Goal: Entertainment & Leisure: Browse casually

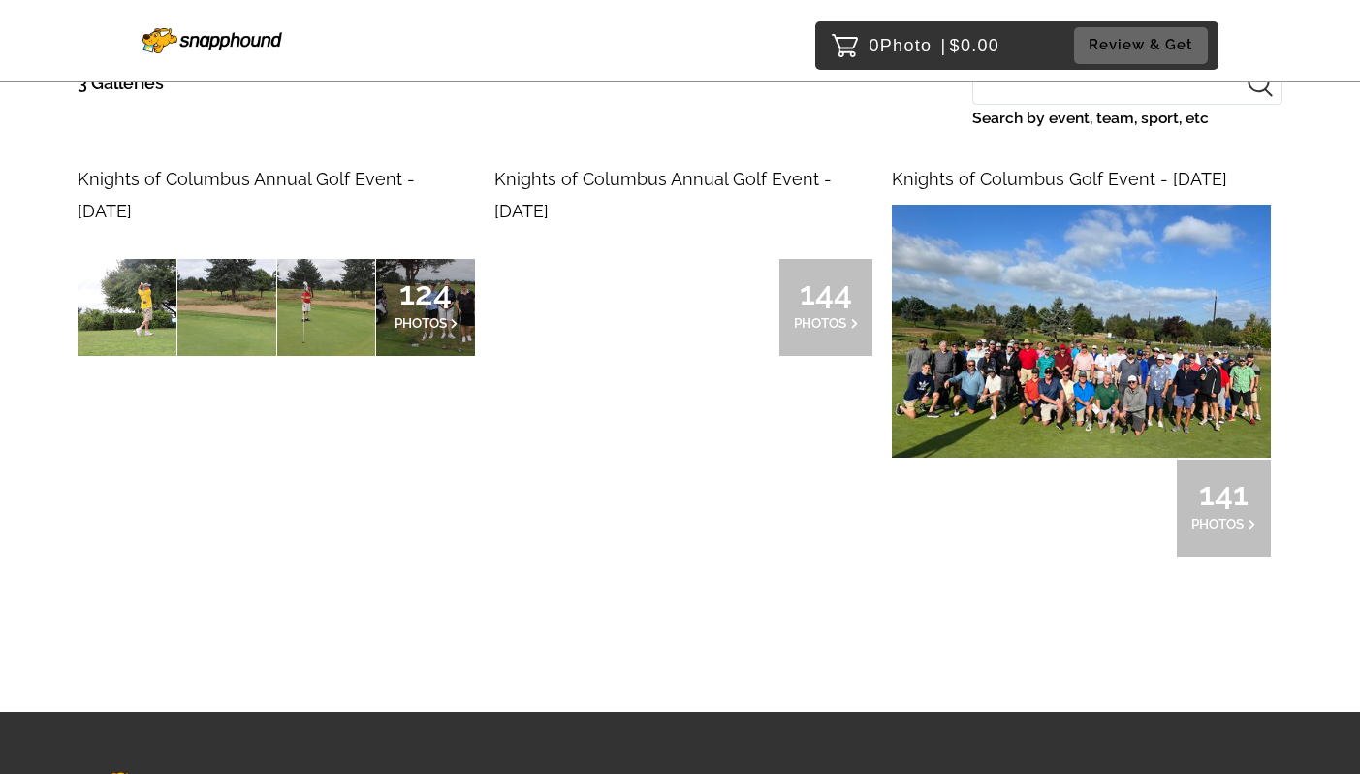
scroll to position [230, 0]
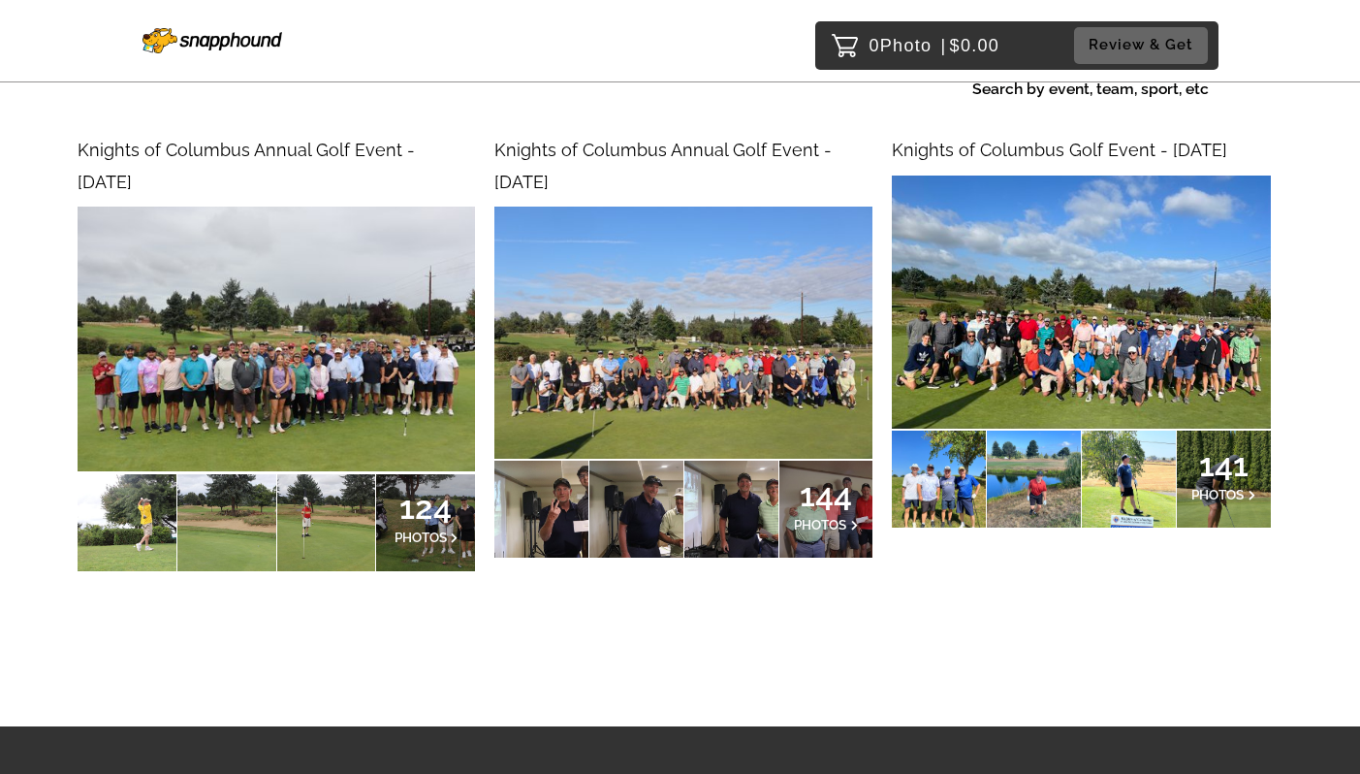
click at [358, 319] on img at bounding box center [277, 339] width 398 height 265
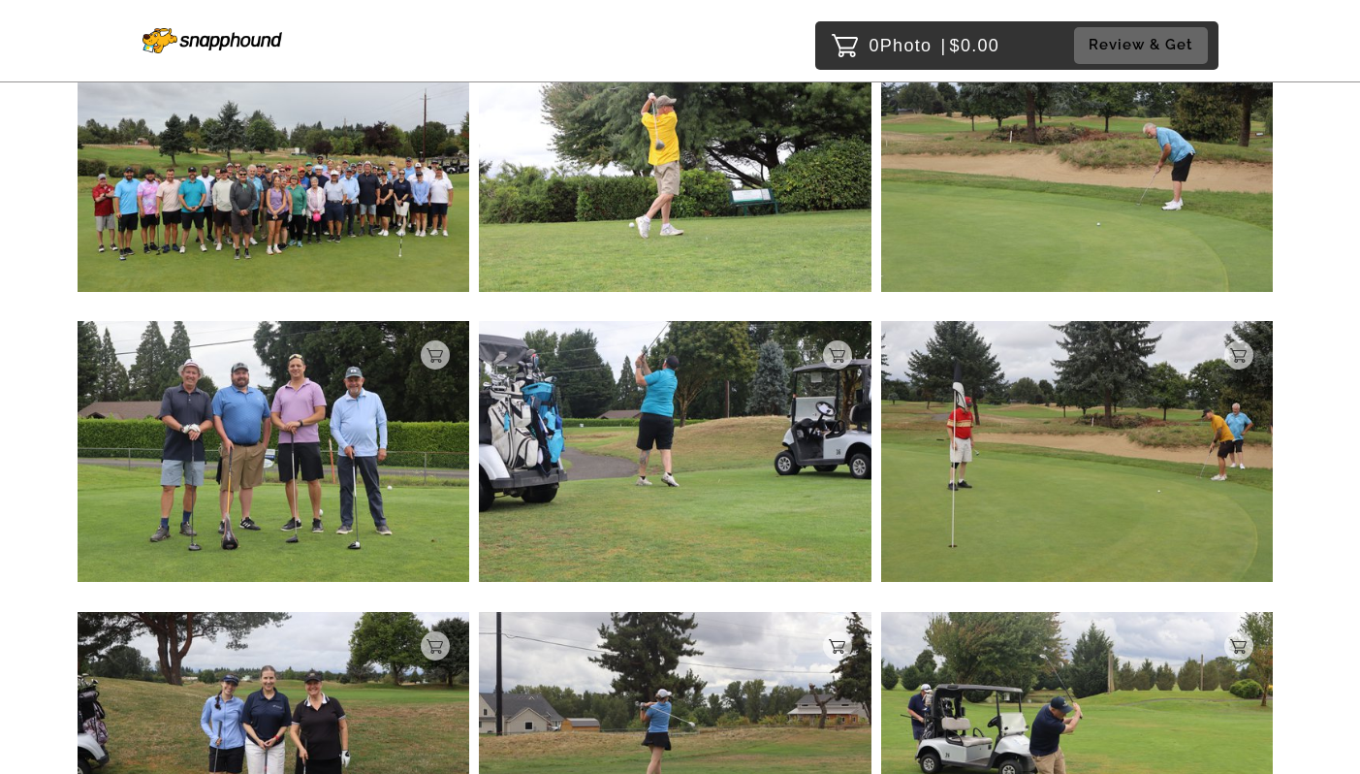
scroll to position [305, 0]
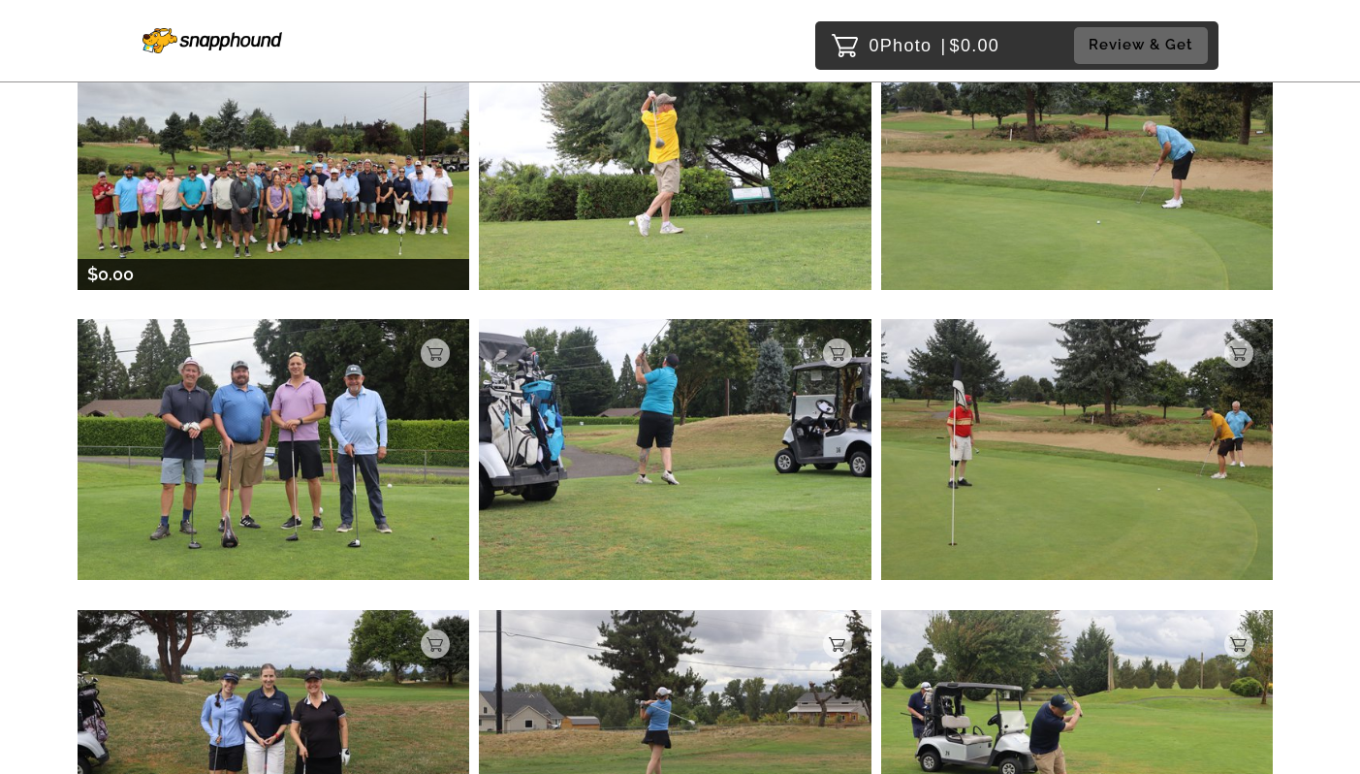
click at [312, 250] on img at bounding box center [274, 158] width 392 height 261
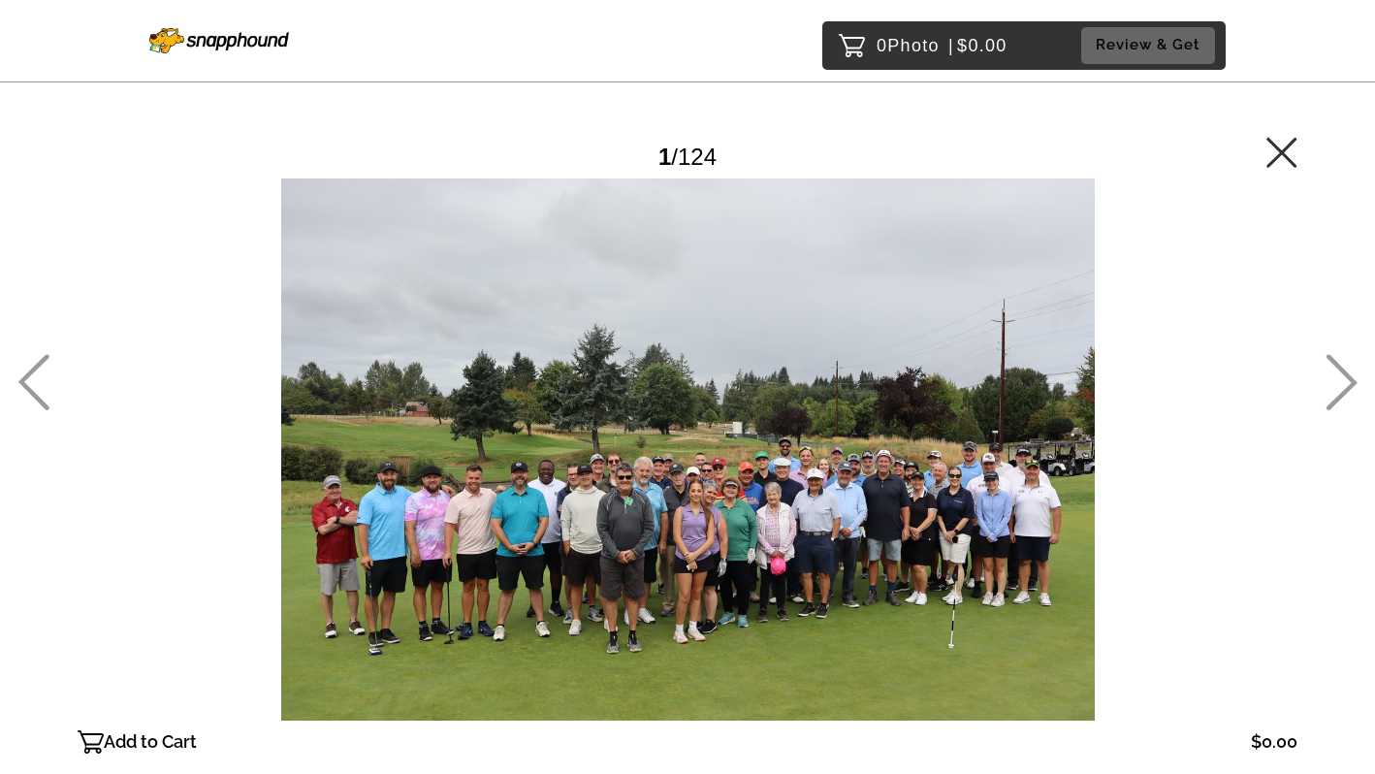
click at [1290, 143] on icon at bounding box center [1281, 152] width 30 height 30
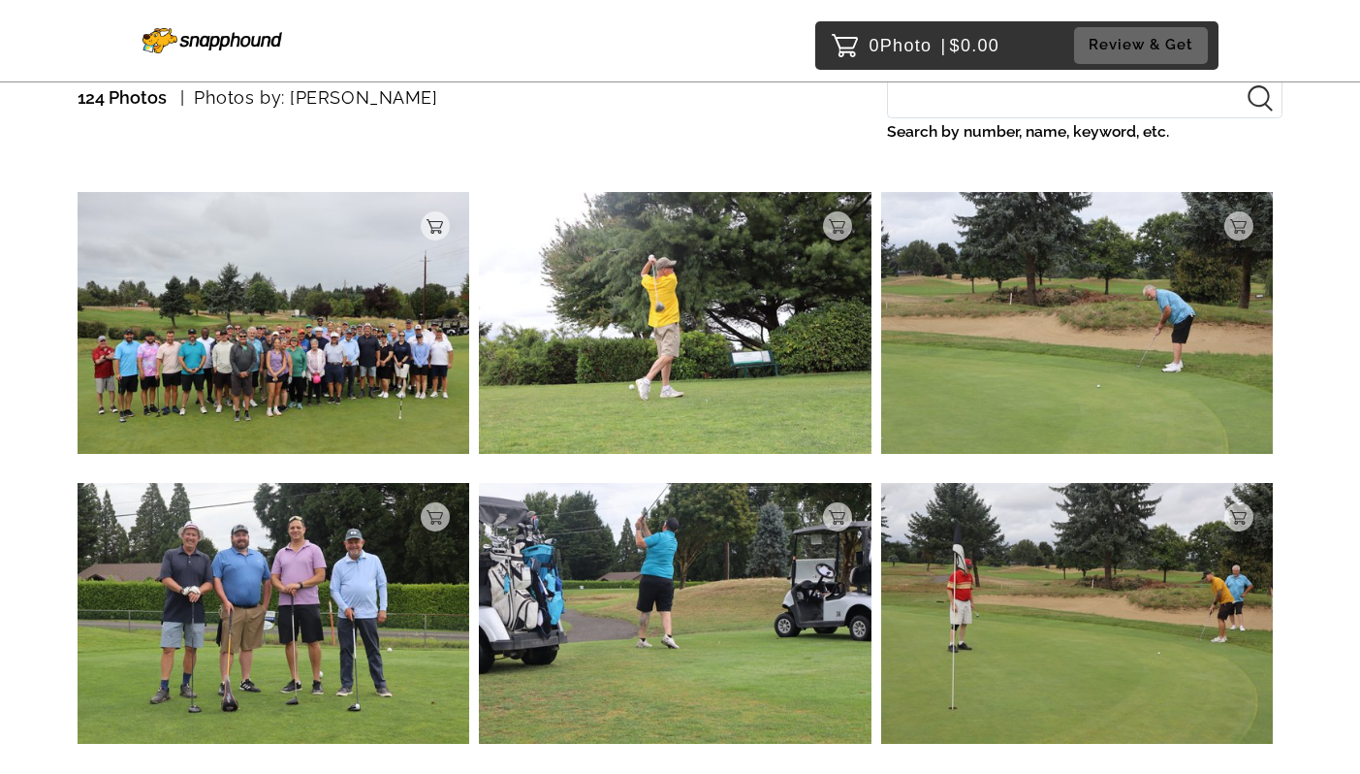
scroll to position [249, 0]
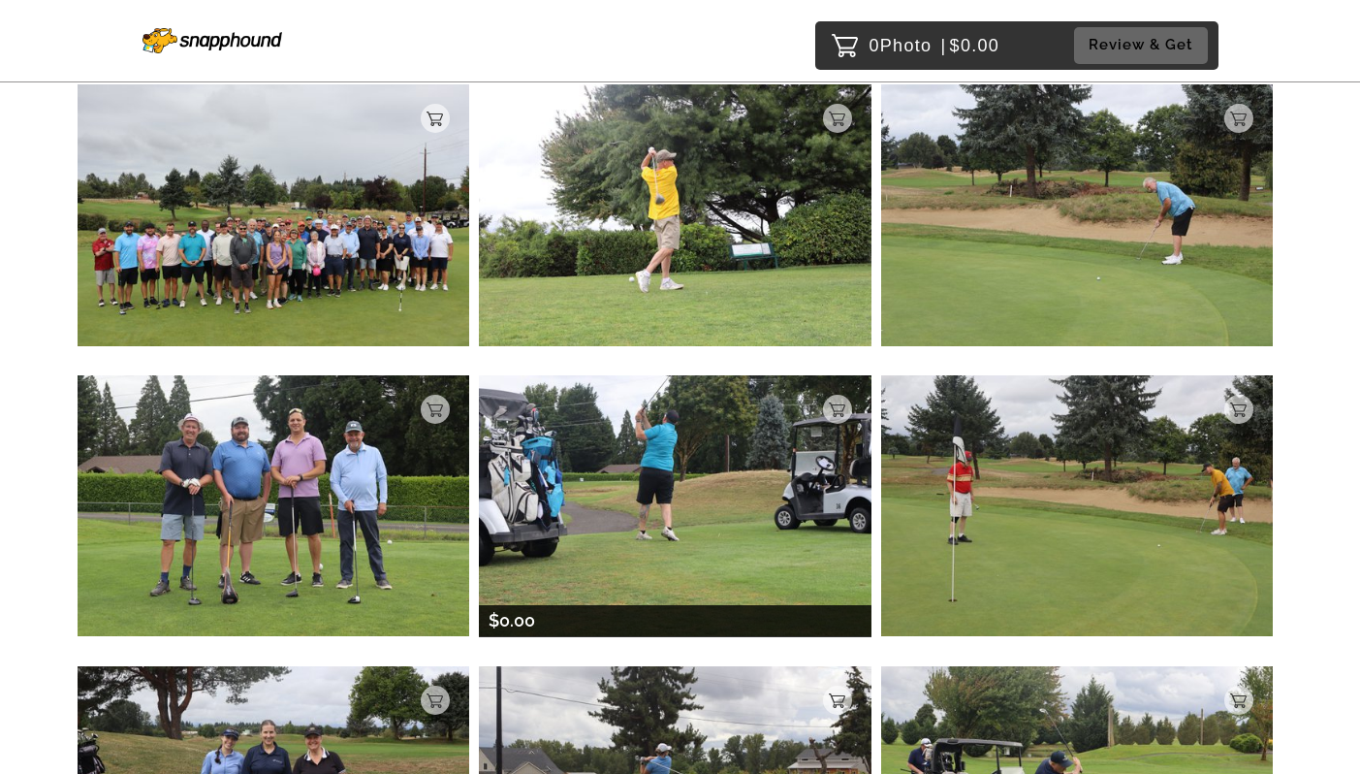
click at [616, 486] on img at bounding box center [675, 505] width 392 height 261
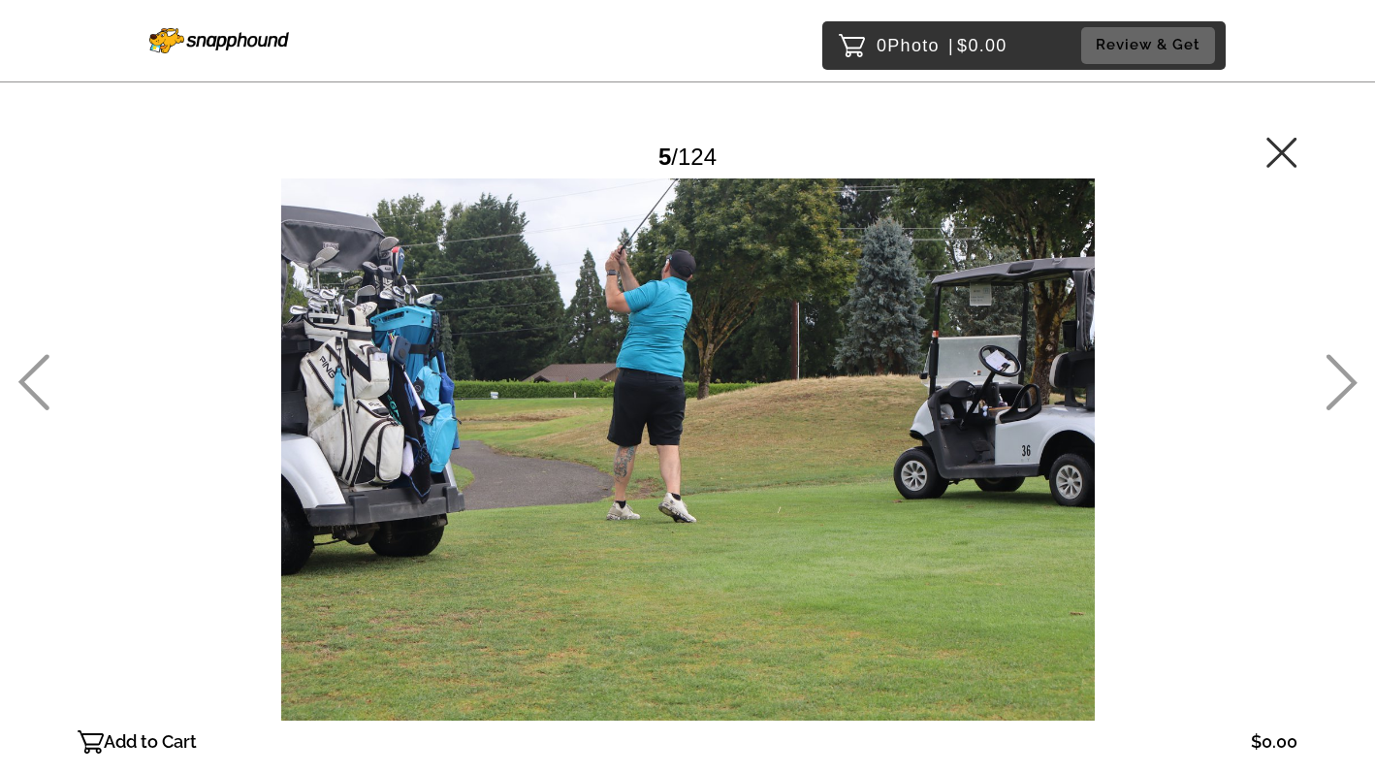
click at [1278, 154] on icon at bounding box center [1281, 152] width 30 height 30
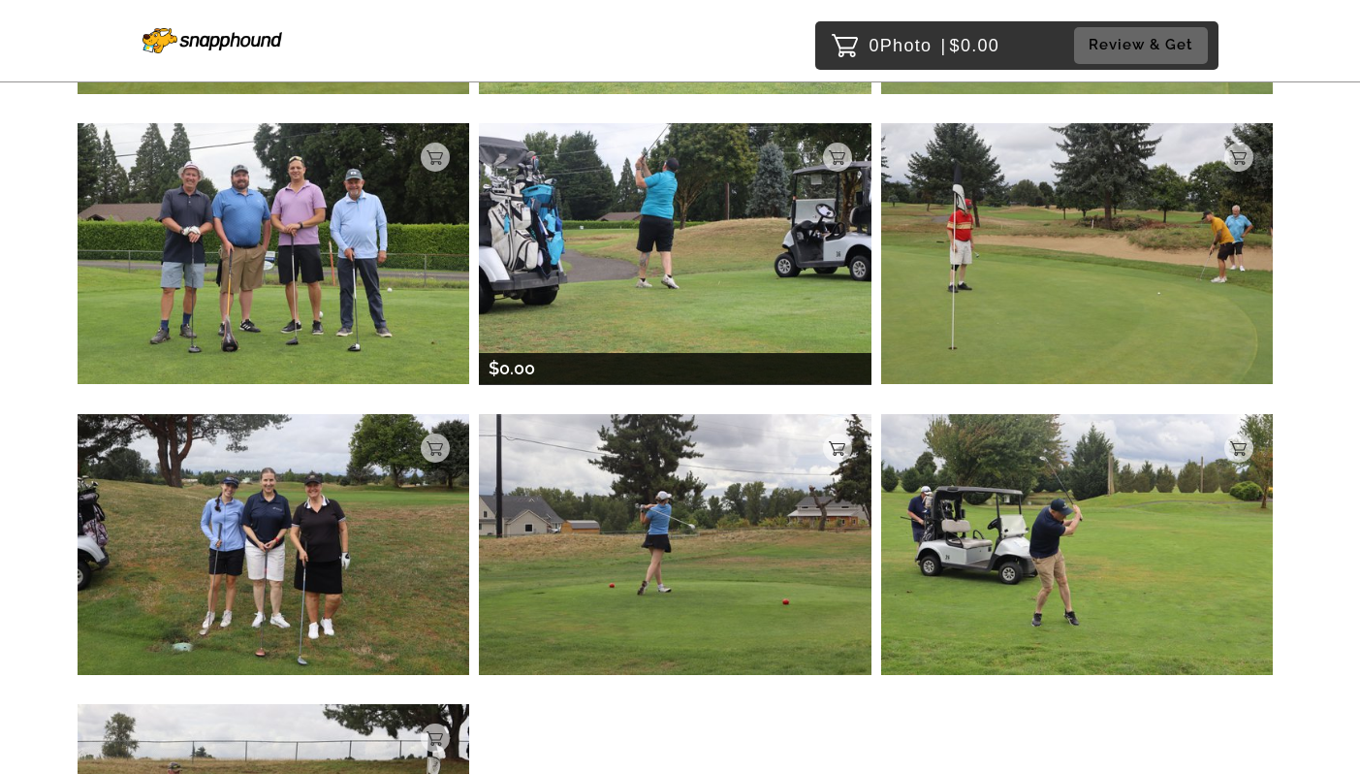
scroll to position [554, 0]
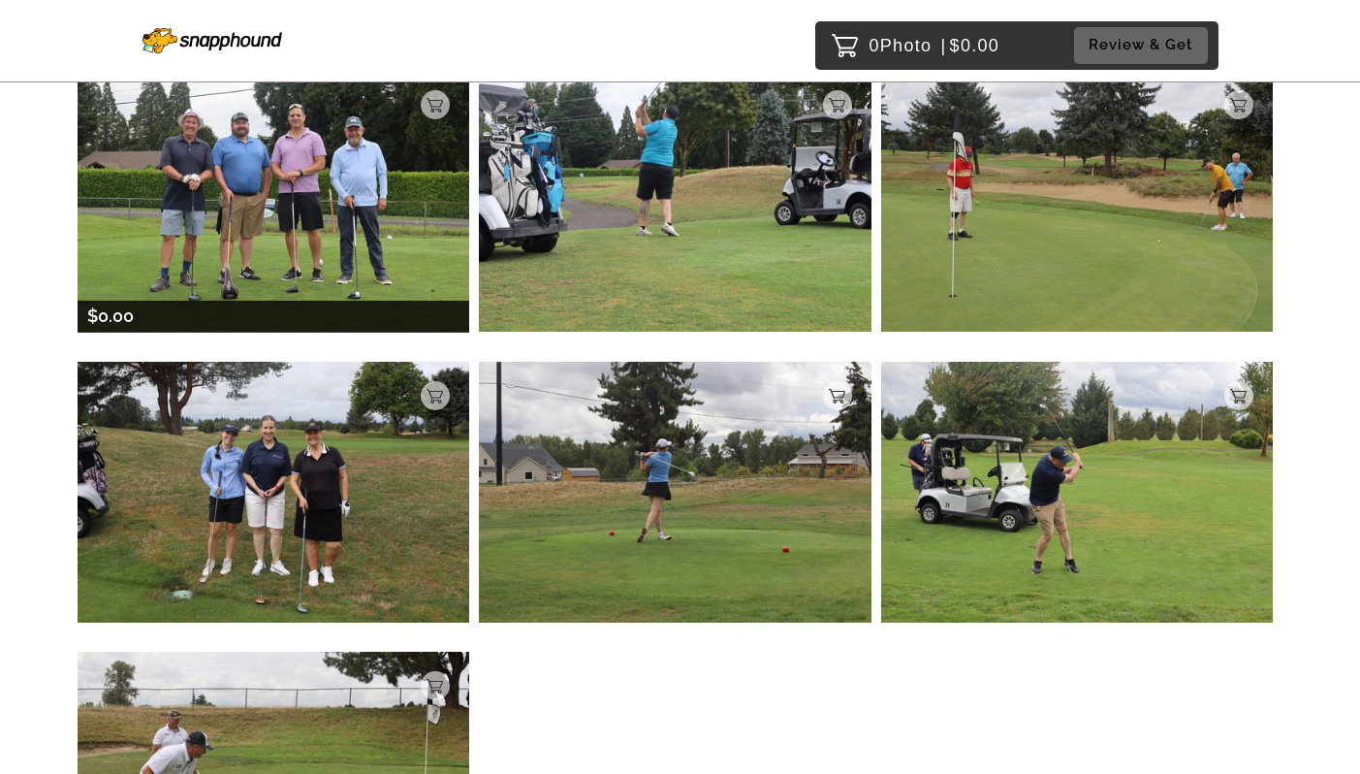
click at [315, 266] on img at bounding box center [274, 201] width 392 height 261
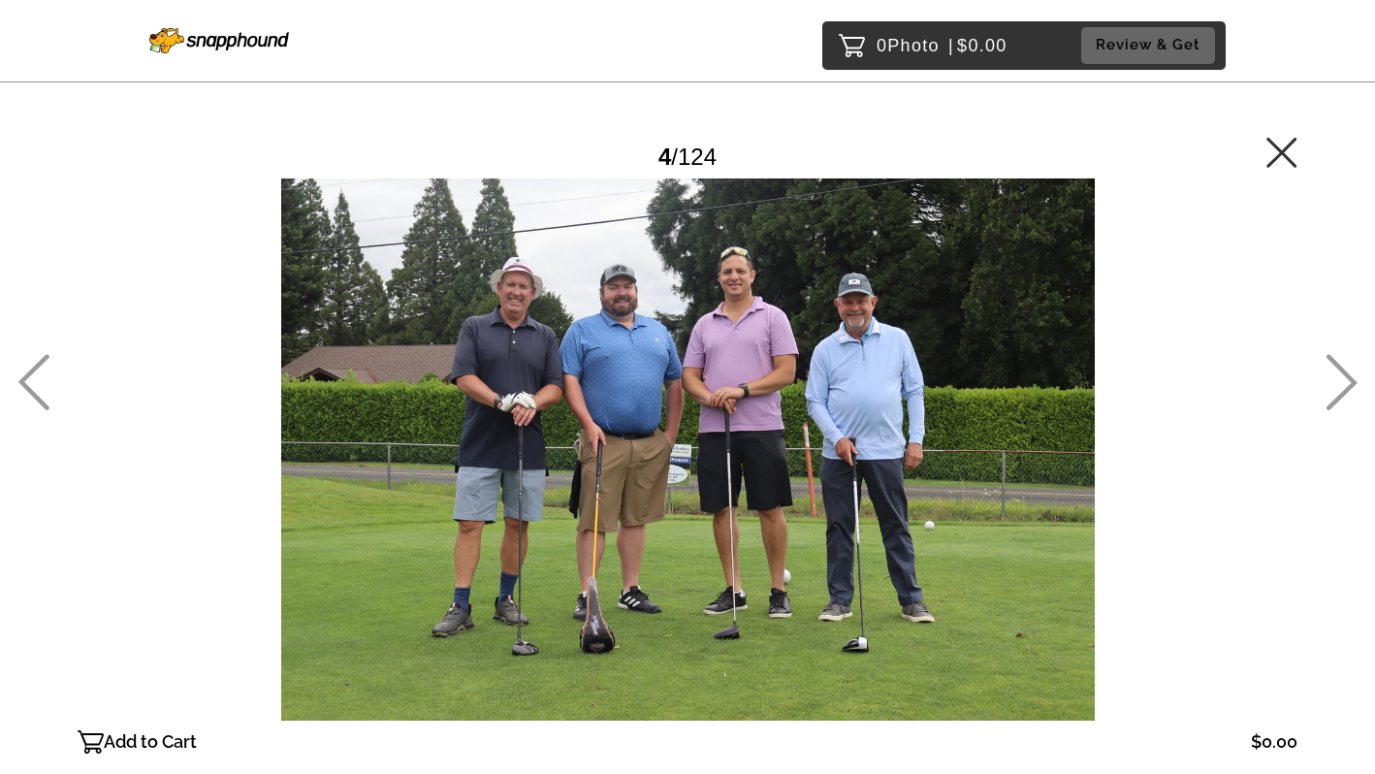
click at [1285, 153] on icon at bounding box center [1281, 152] width 30 height 30
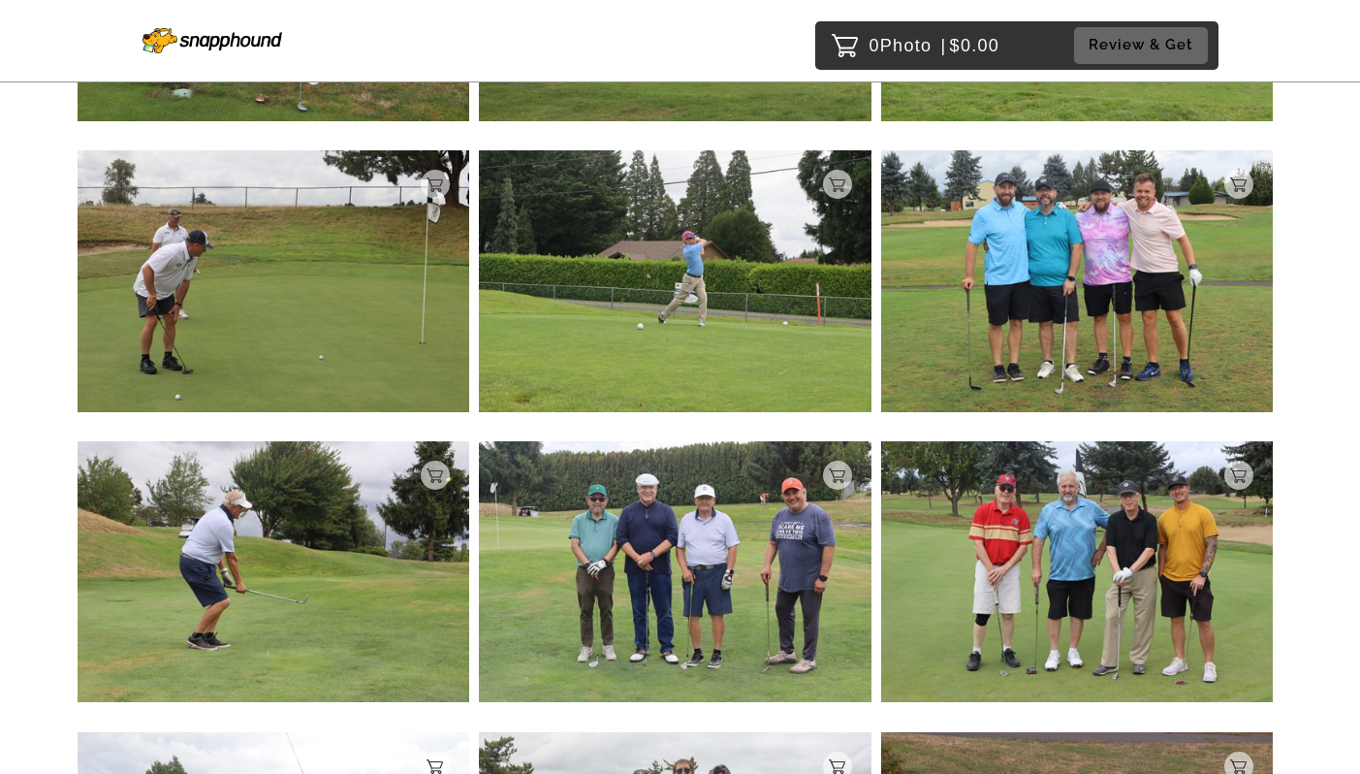
scroll to position [1062, 0]
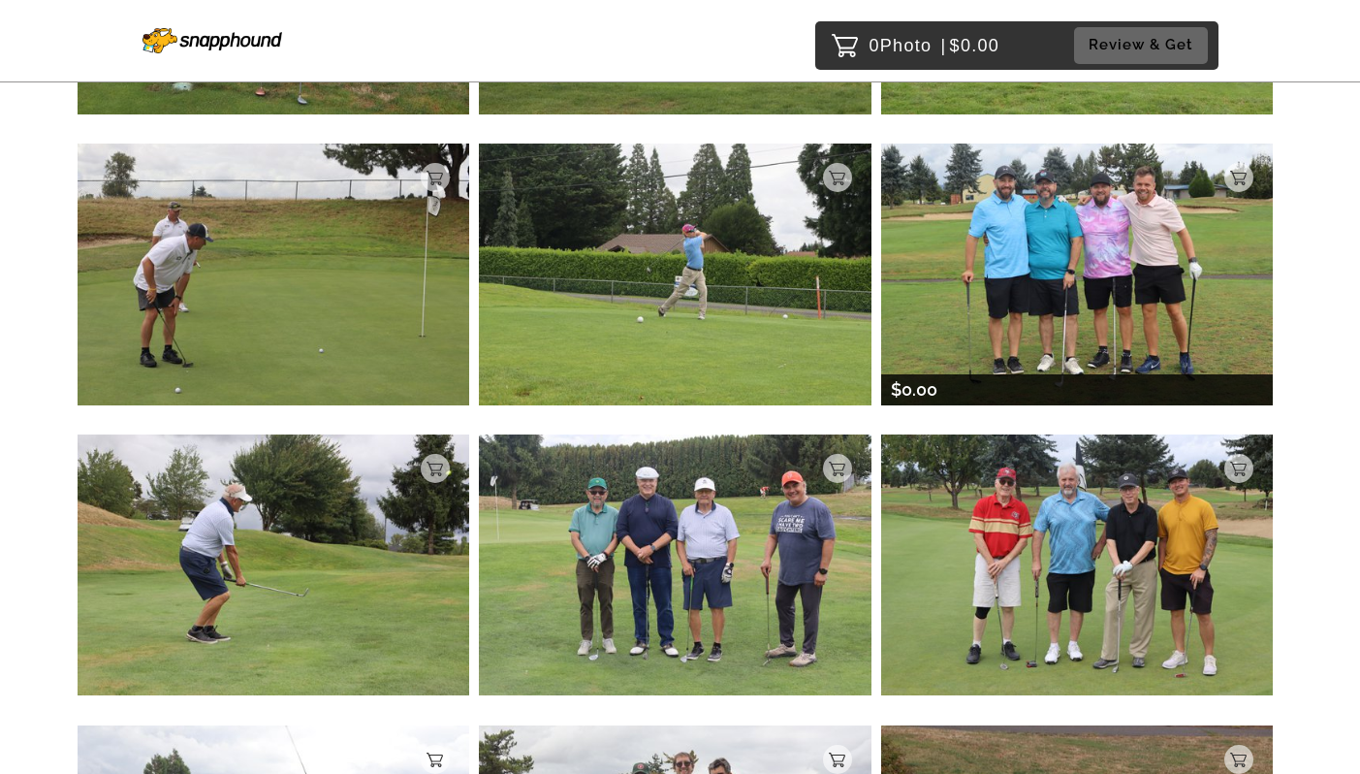
click at [1036, 323] on img at bounding box center [1077, 274] width 392 height 261
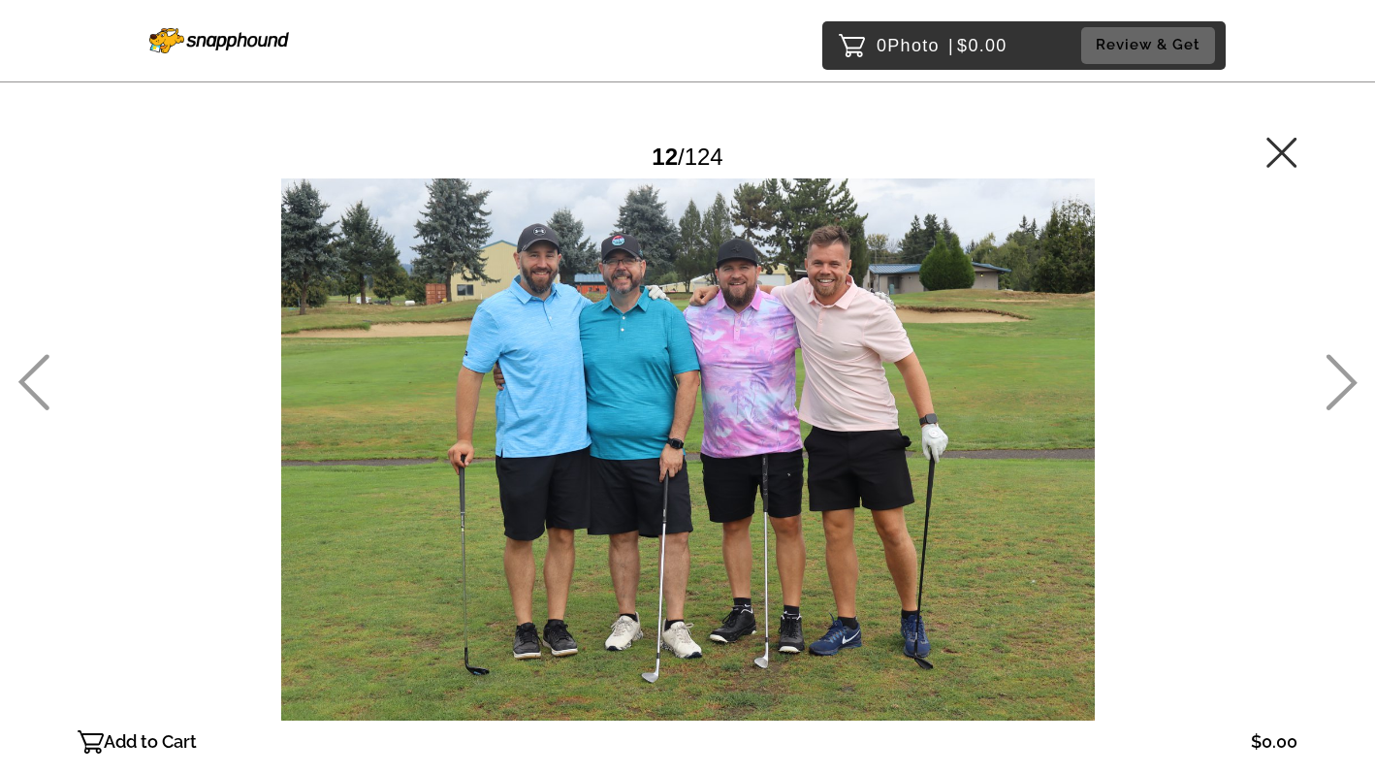
click at [1278, 151] on icon at bounding box center [1281, 152] width 31 height 31
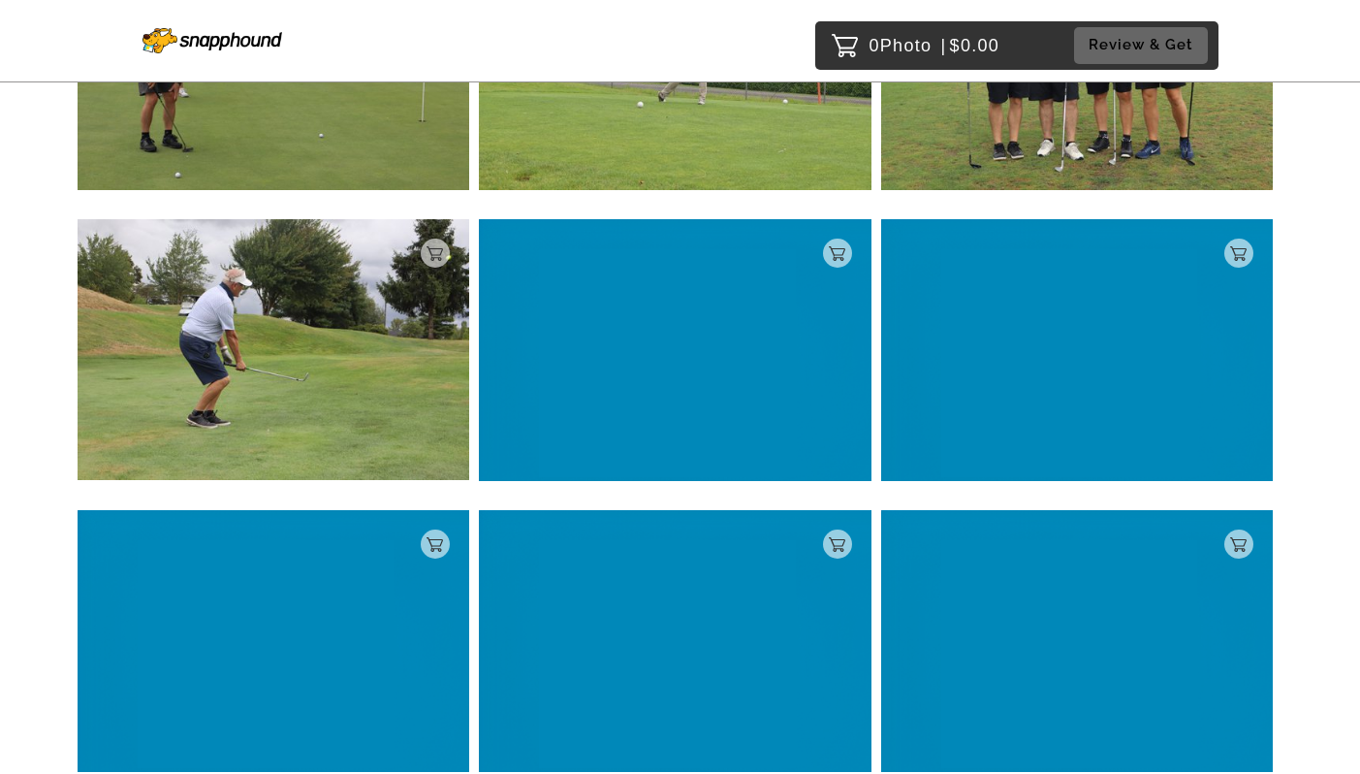
scroll to position [1277, 0]
